Goal: Find specific page/section: Find specific page/section

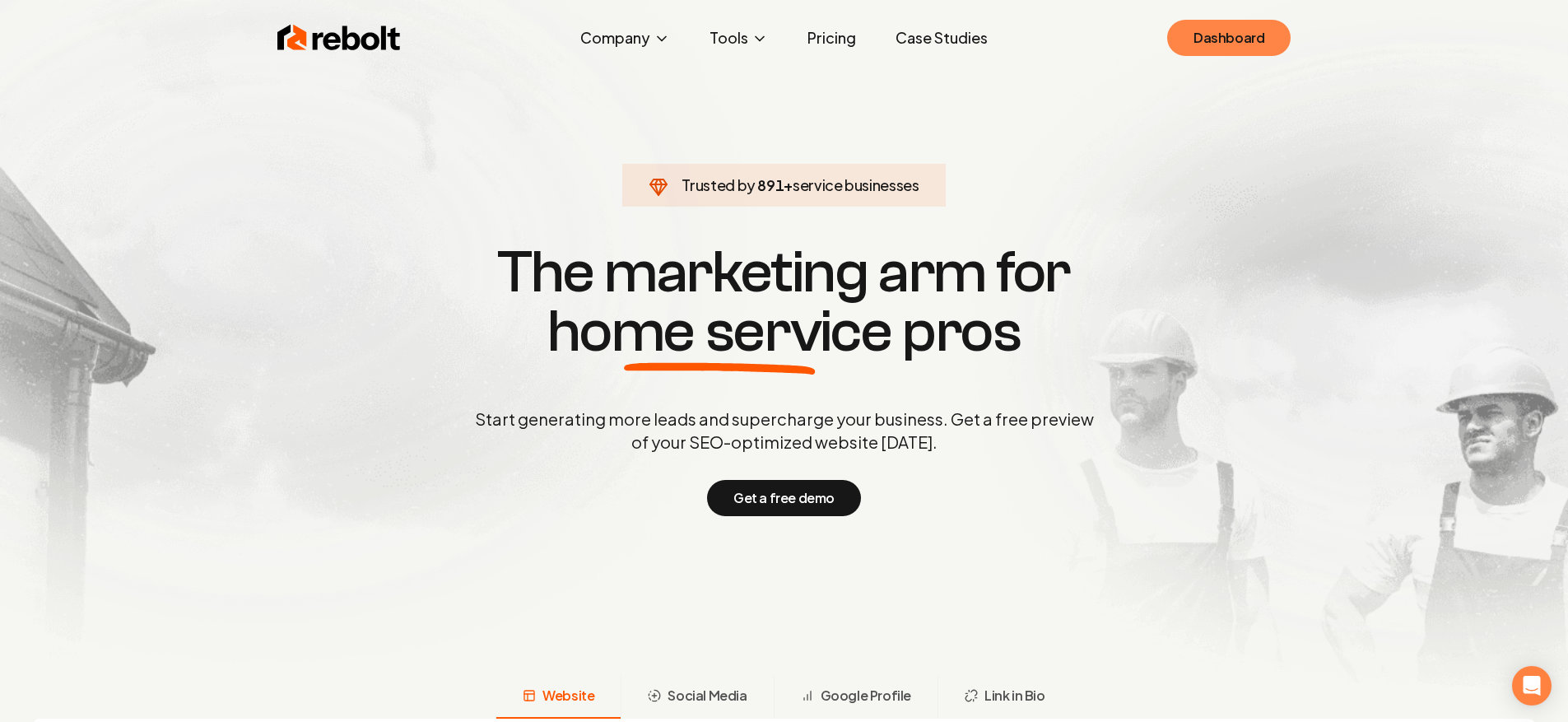
click at [1278, 49] on link "Dashboard" at bounding box center [1229, 37] width 124 height 36
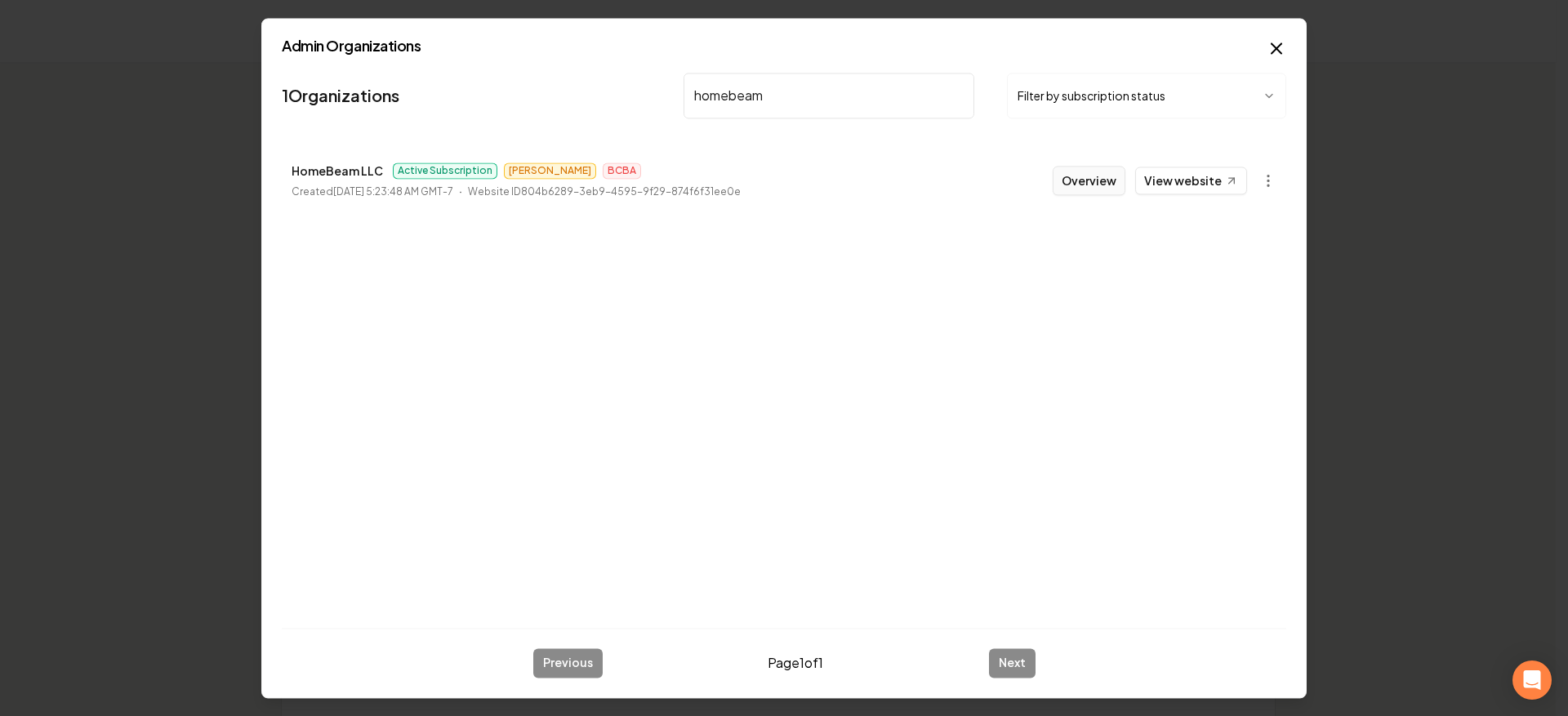
type input "homebeam"
click at [1095, 176] on button "Overview" at bounding box center [1089, 180] width 73 height 29
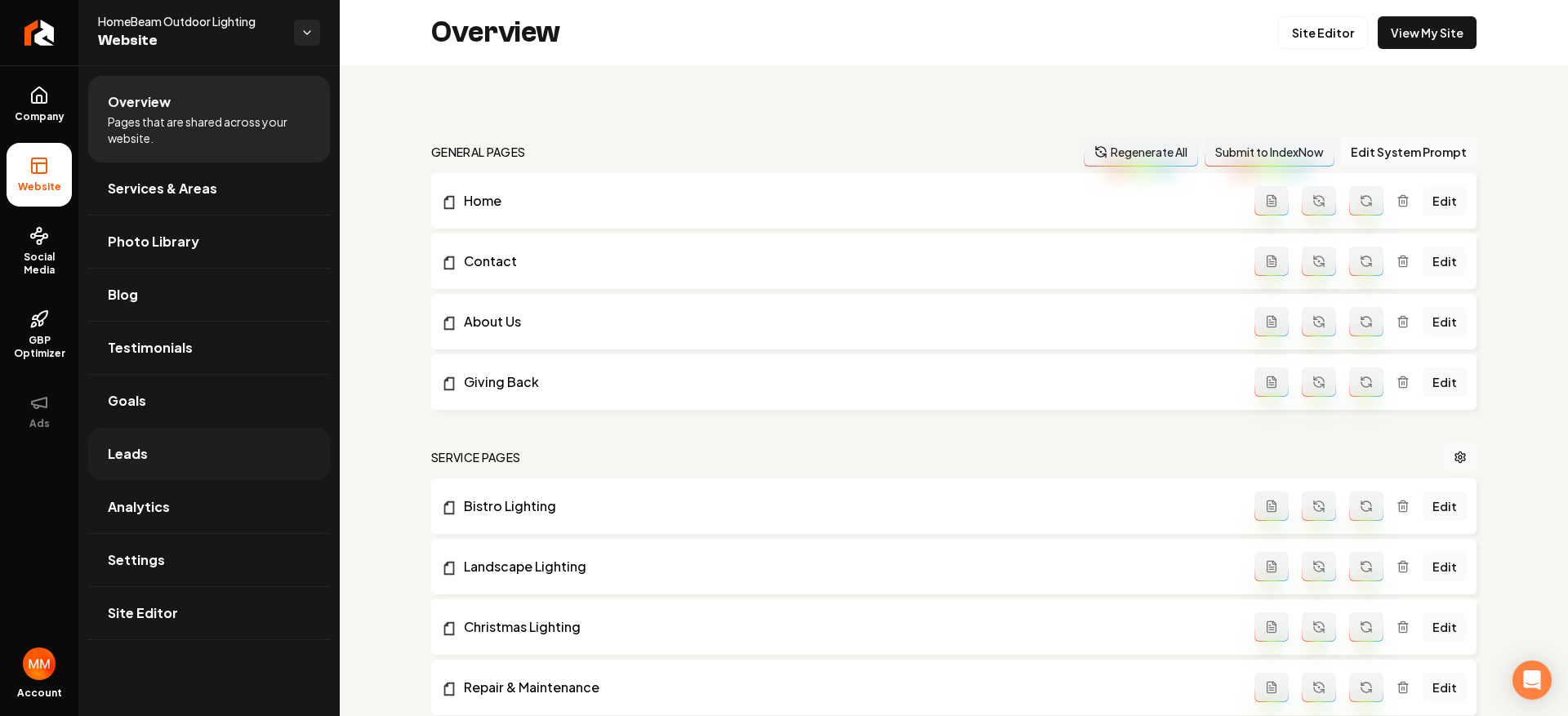
click at [164, 446] on link "Leads" at bounding box center [210, 454] width 242 height 53
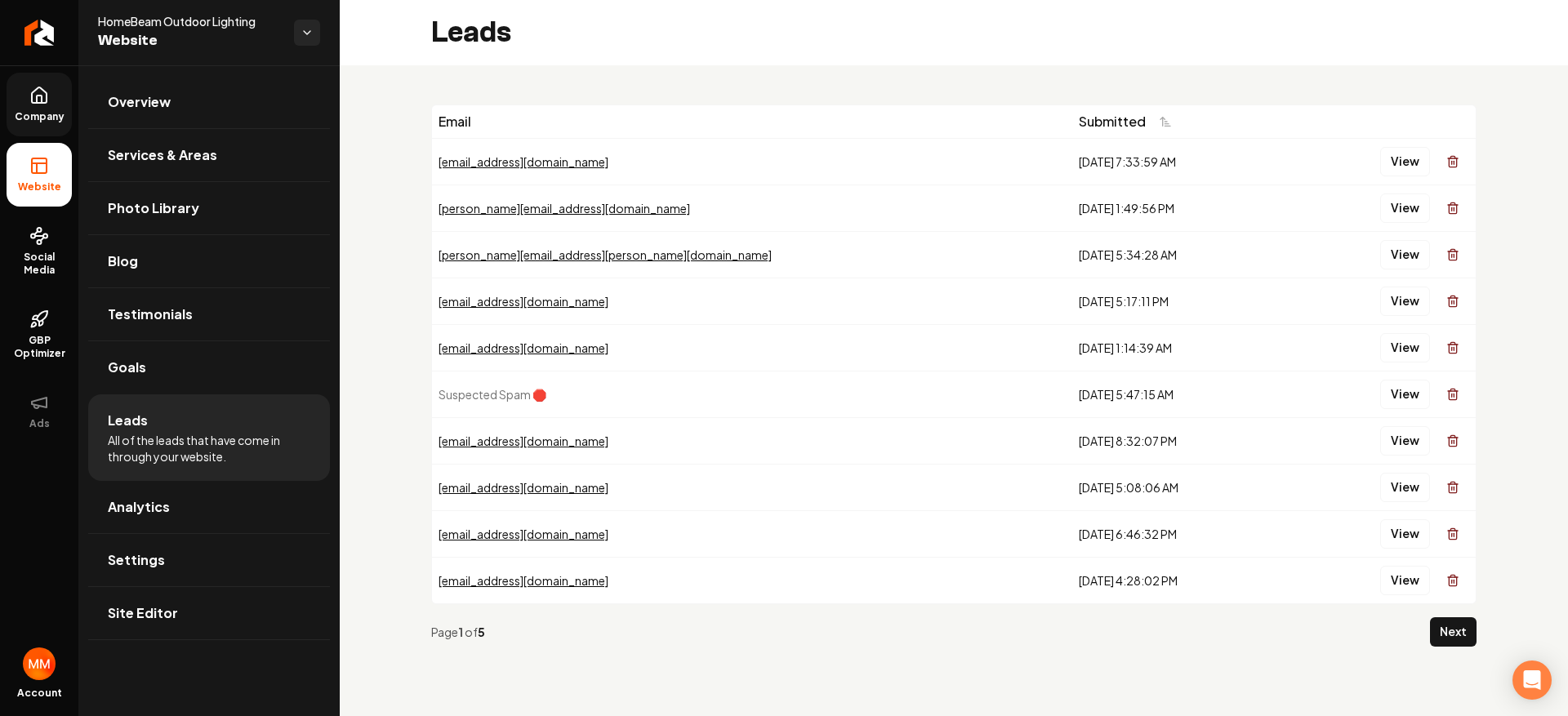
click at [50, 102] on link "Company" at bounding box center [39, 104] width 65 height 63
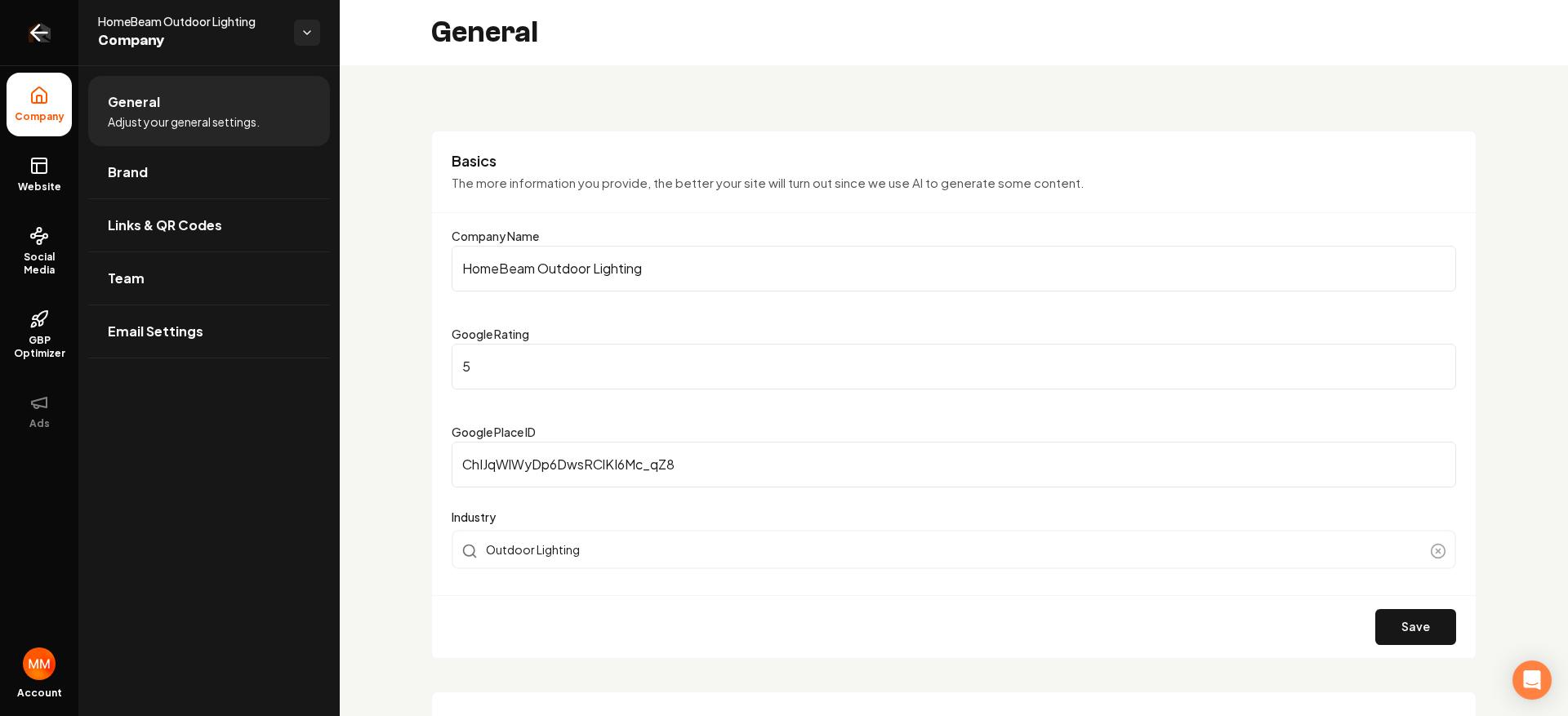
click at [38, 33] on icon "Return to dashboard" at bounding box center [40, 33] width 16 height 0
